Goal: Check status: Check status

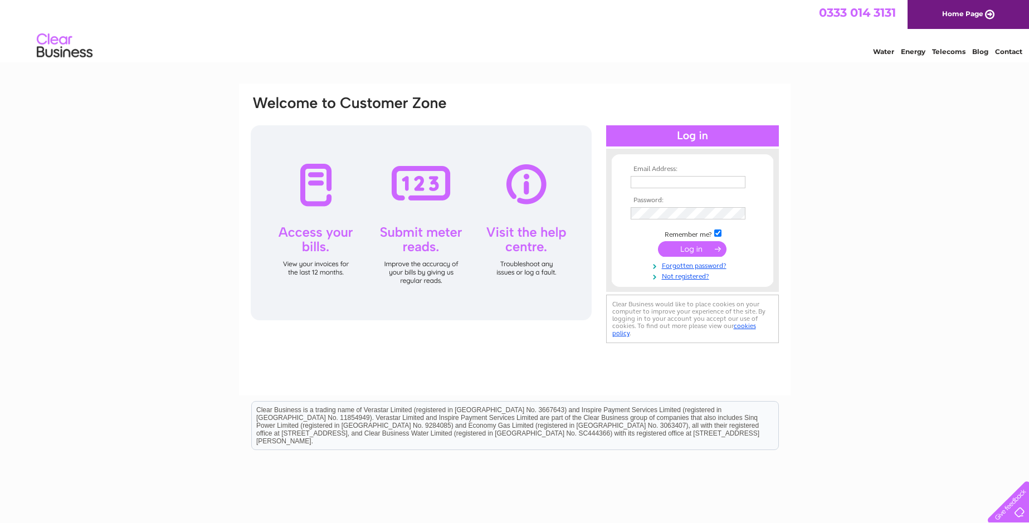
click at [662, 181] on input "text" at bounding box center [688, 182] width 115 height 12
type input "utilities@trespass.co.uk"
click at [677, 245] on input "submit" at bounding box center [692, 249] width 69 height 16
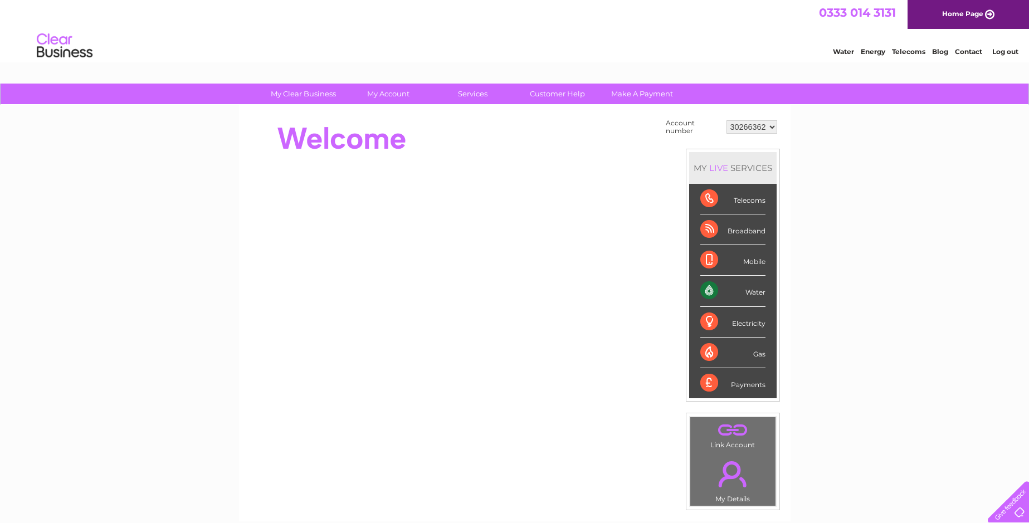
click at [748, 126] on select "30266362 30267534 30271198 30307327 30314341 30320023" at bounding box center [752, 126] width 51 height 13
select select "30314341"
click at [727, 120] on select "30266362 30267534 30271198 30307327 30314341 30320023" at bounding box center [752, 126] width 51 height 13
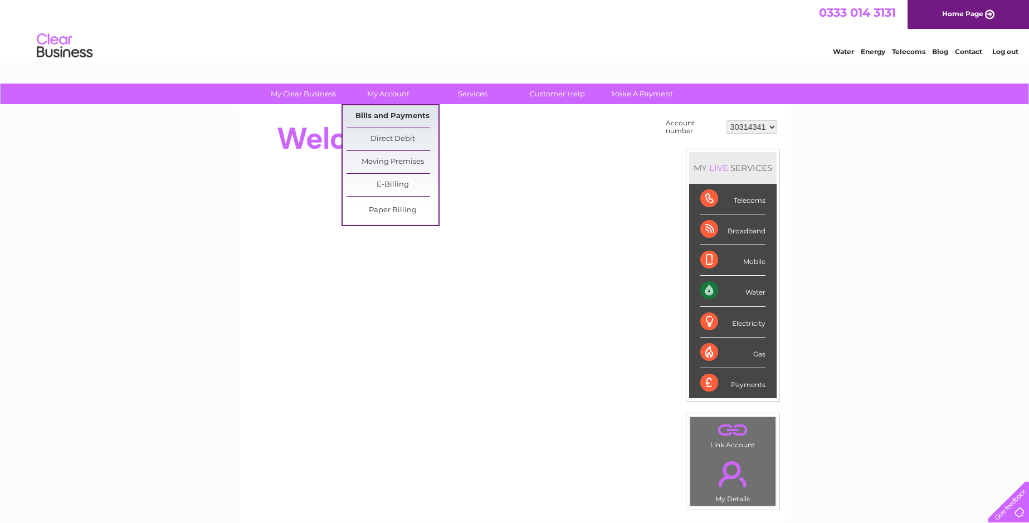
click at [393, 116] on link "Bills and Payments" at bounding box center [393, 116] width 92 height 22
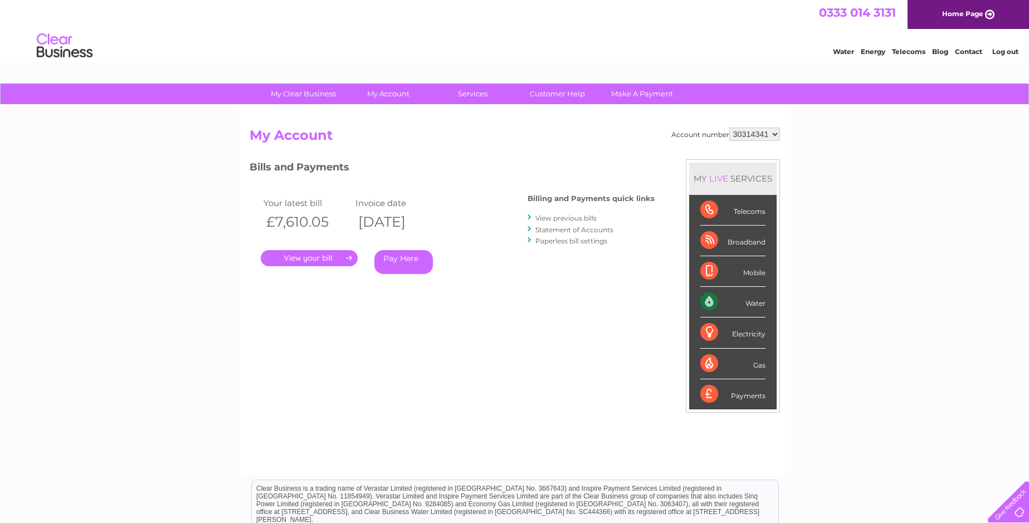
click at [753, 133] on select "30266362 30267534 30271198 30307327 30314341 30320023" at bounding box center [755, 134] width 51 height 13
select select "30320023"
click at [730, 128] on select "30266362 30267534 30271198 30307327 30314341 30320023" at bounding box center [755, 134] width 51 height 13
click at [749, 133] on select "30266362 30267534 30271198 30307327 30314341 30320023" at bounding box center [755, 134] width 51 height 13
select select "30314341"
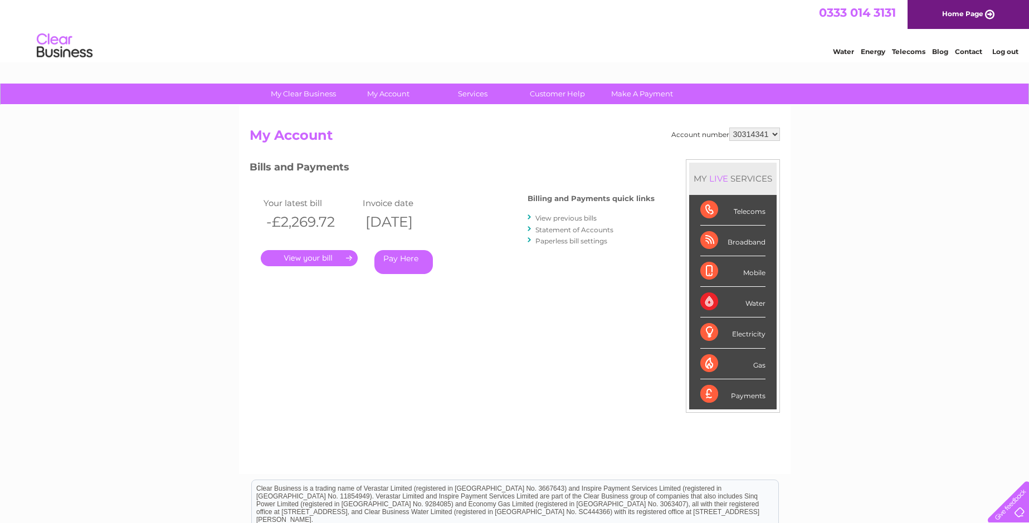
click at [730, 128] on select "30266362 30267534 30271198 30307327 30314341 30320023" at bounding box center [755, 134] width 51 height 13
click at [305, 261] on link "." at bounding box center [309, 258] width 97 height 16
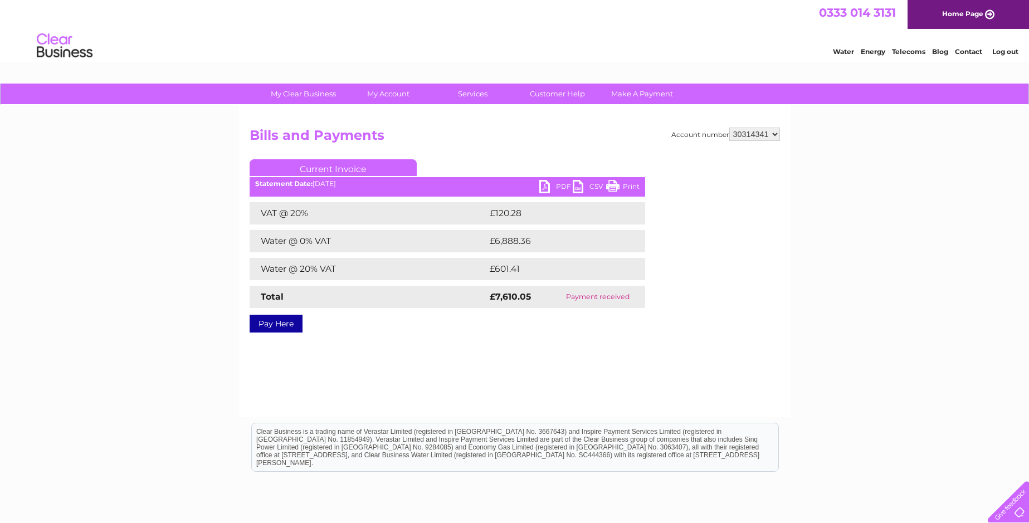
click at [764, 135] on select "30266362 30267534 30271198 30307327 30314341 30320023" at bounding box center [755, 134] width 51 height 13
select select "30320023"
click at [730, 128] on select "30266362 30267534 30271198 30307327 30314341 30320023" at bounding box center [755, 134] width 51 height 13
